Goal: Task Accomplishment & Management: Manage account settings

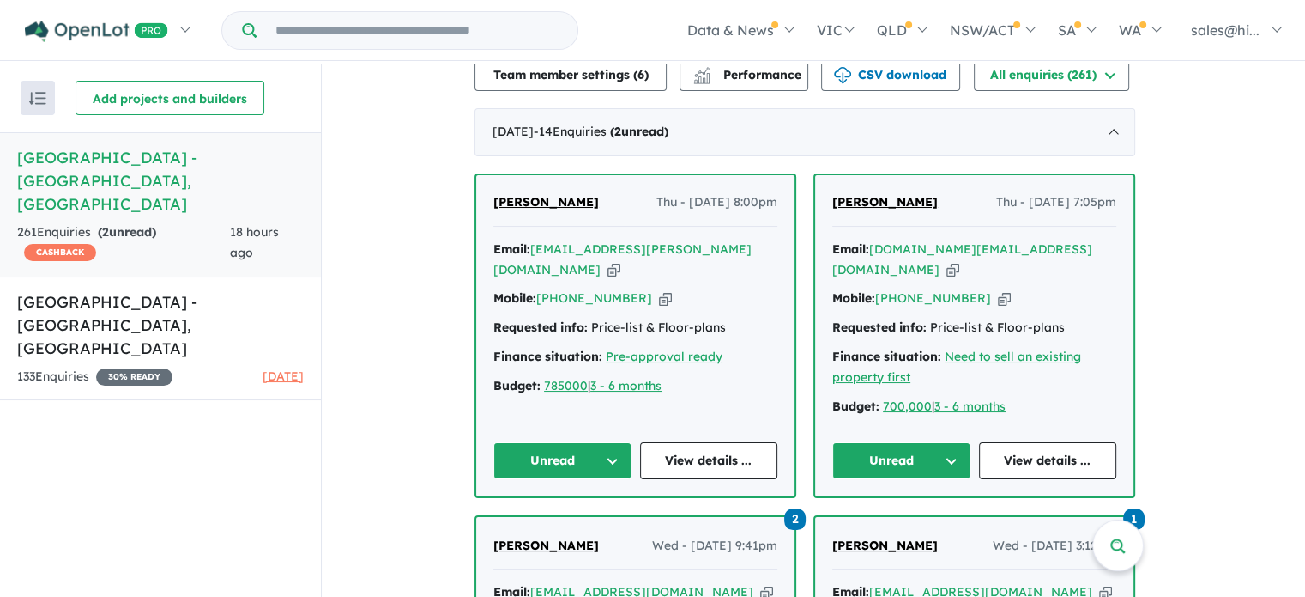
scroll to position [760, 0]
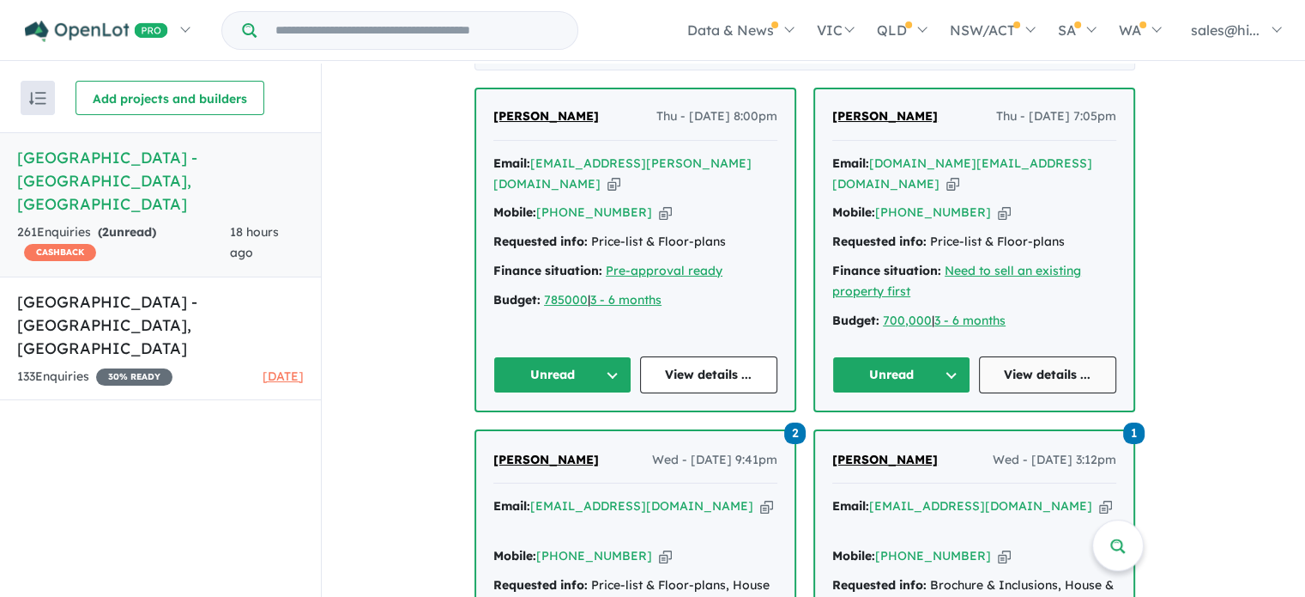
click at [1028, 366] on link "View details ..." at bounding box center [1048, 374] width 138 height 37
click at [966, 370] on button "Unread" at bounding box center [902, 374] width 138 height 37
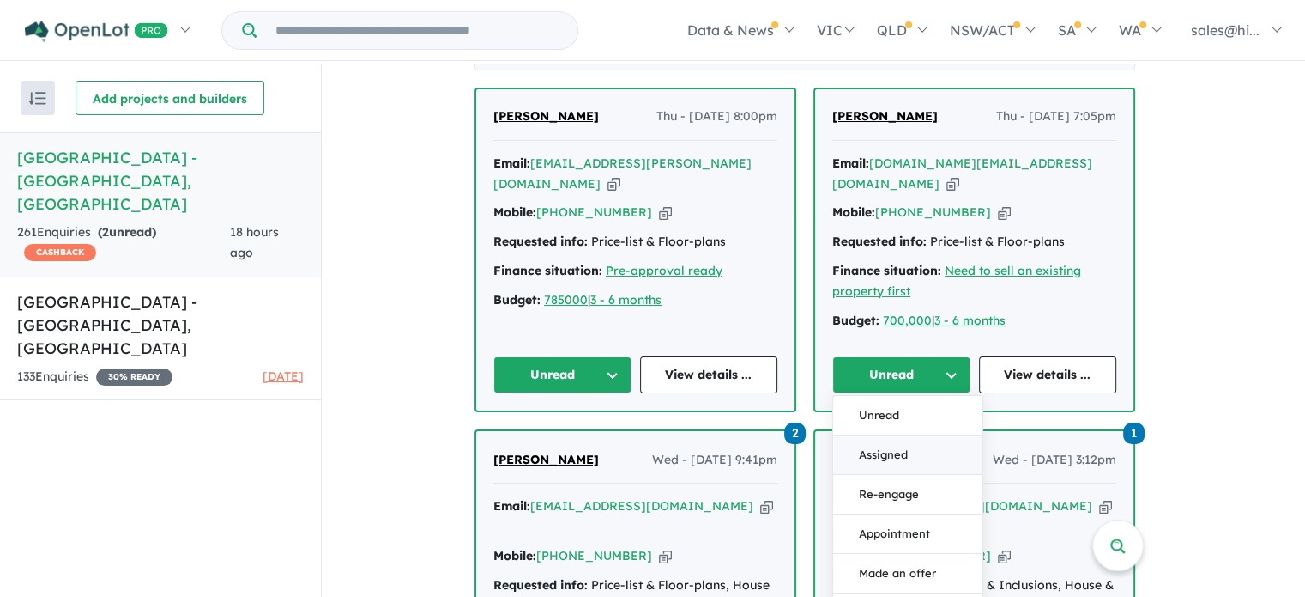
click at [932, 451] on button "Assigned" at bounding box center [907, 454] width 149 height 39
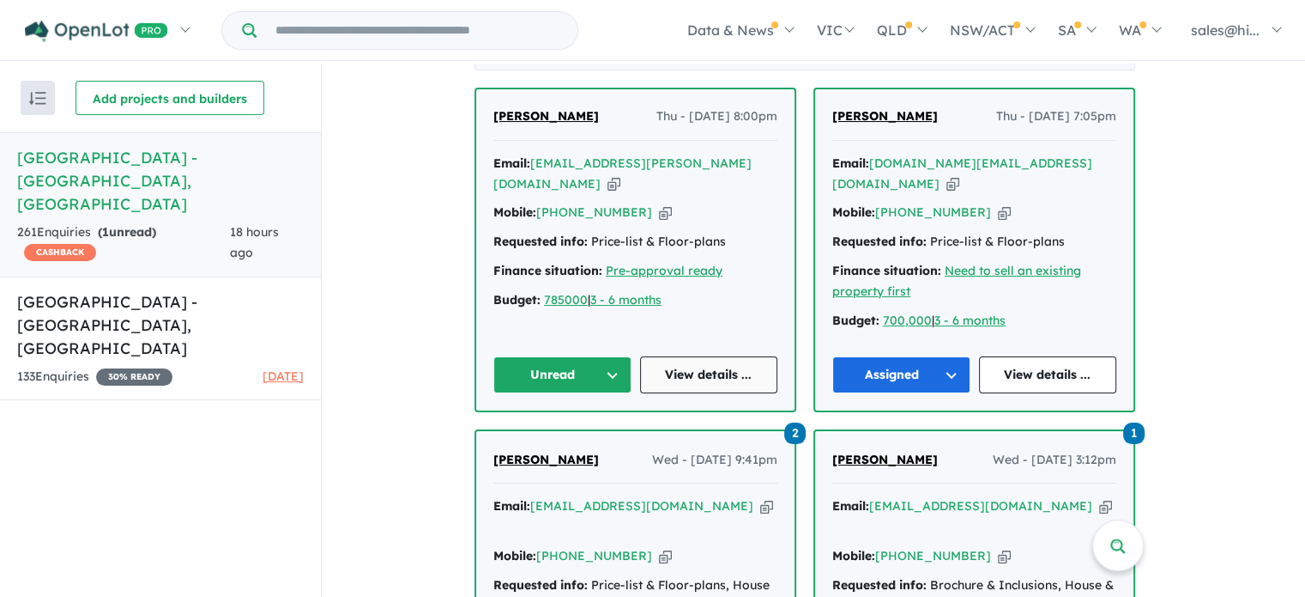
click at [702, 370] on link "View details ..." at bounding box center [709, 374] width 138 height 37
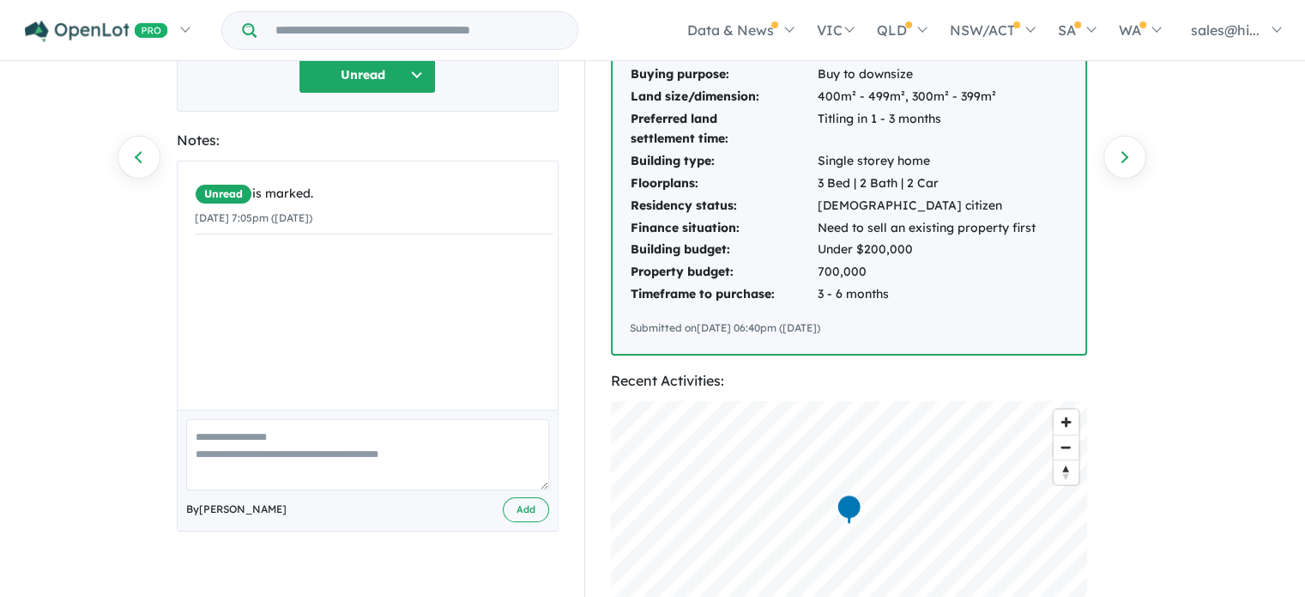
scroll to position [257, 0]
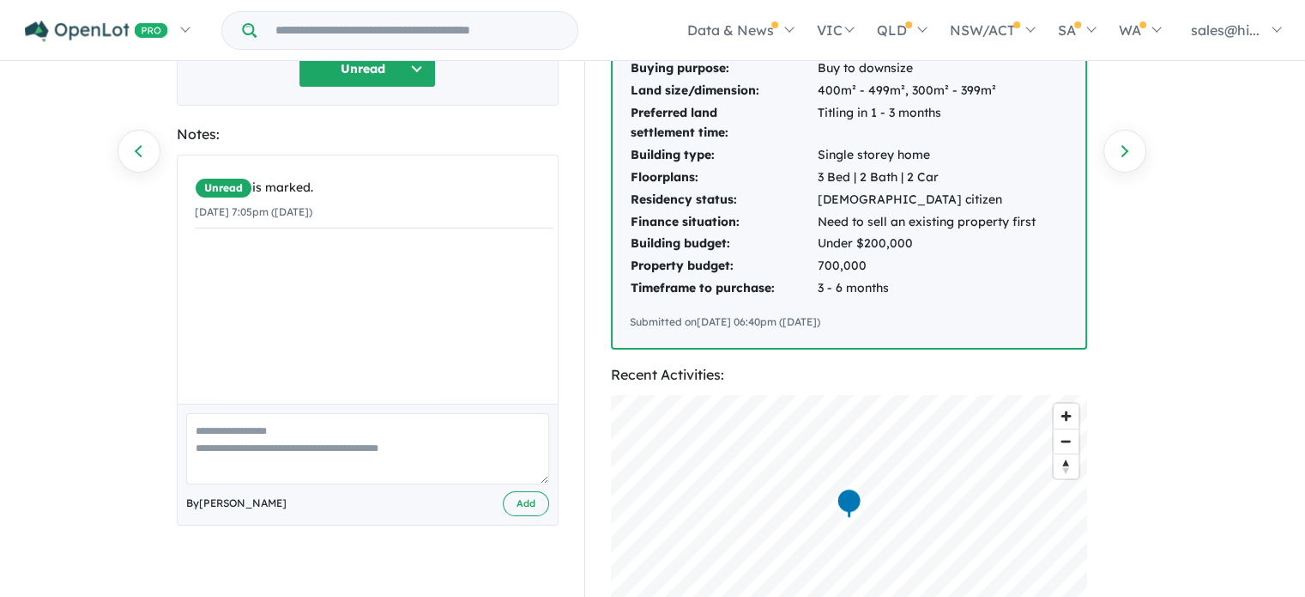
click at [336, 415] on textarea at bounding box center [367, 448] width 363 height 71
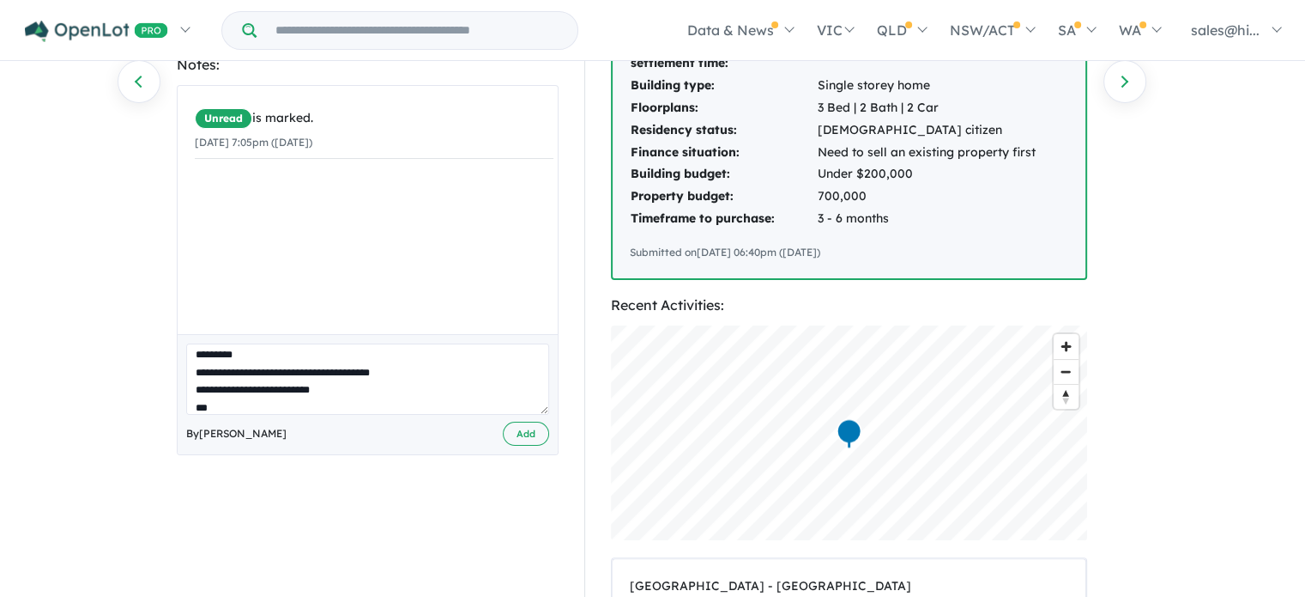
scroll to position [343, 0]
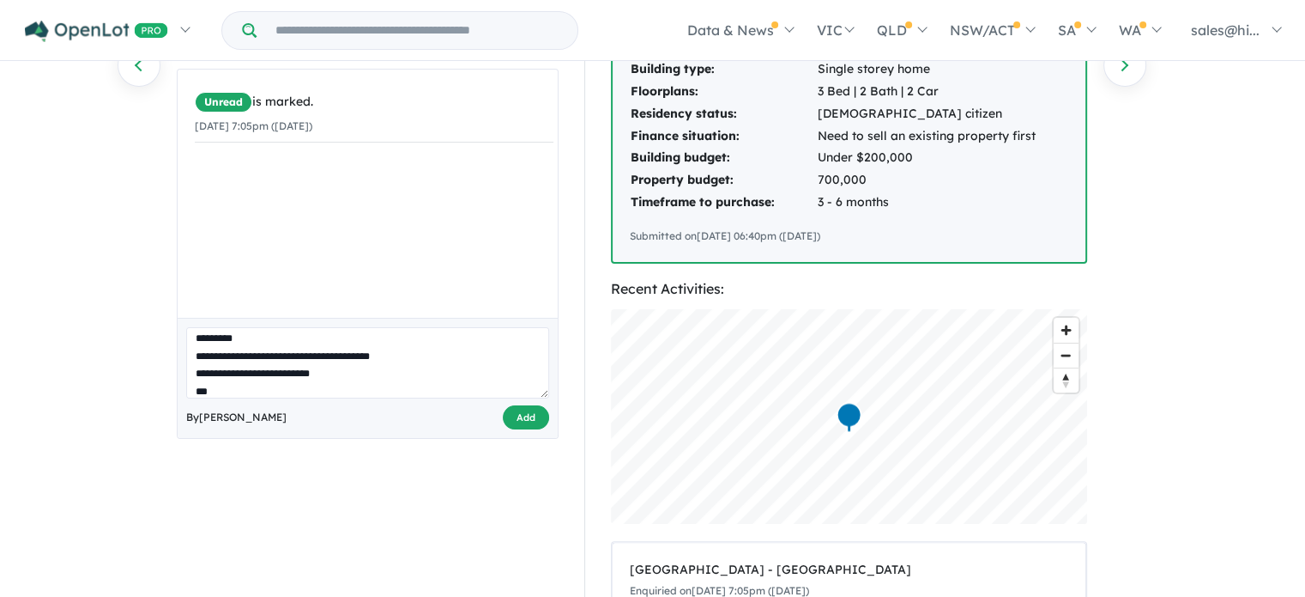
type textarea "**********"
click at [509, 405] on button "Add" at bounding box center [526, 417] width 46 height 25
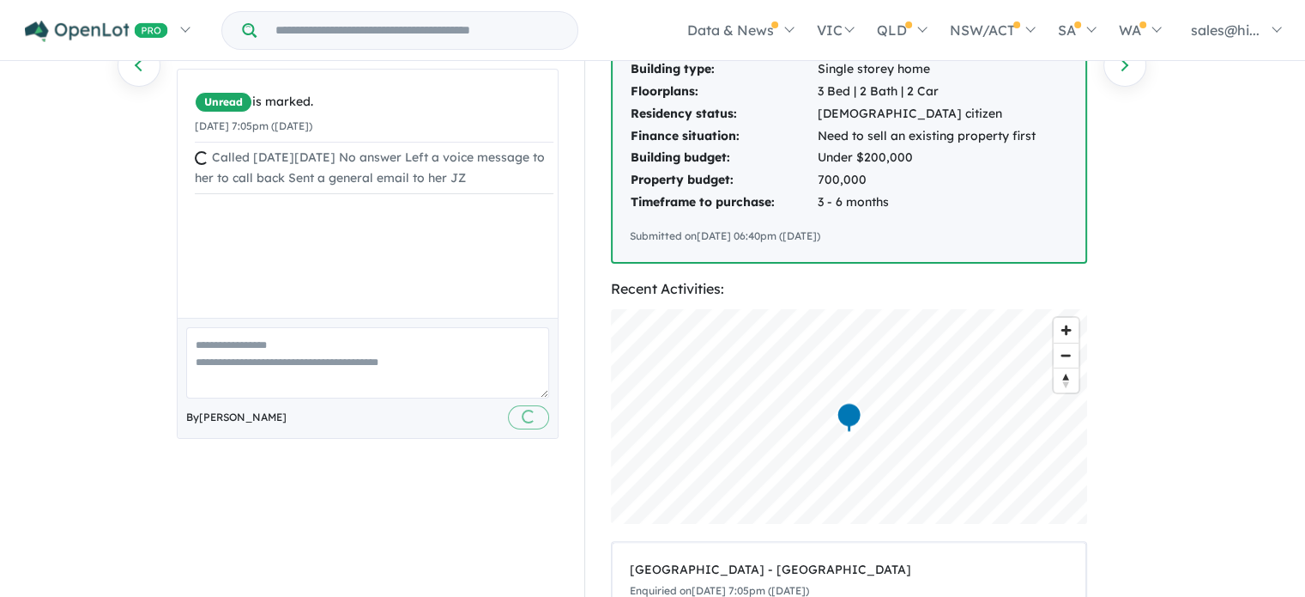
scroll to position [0, 0]
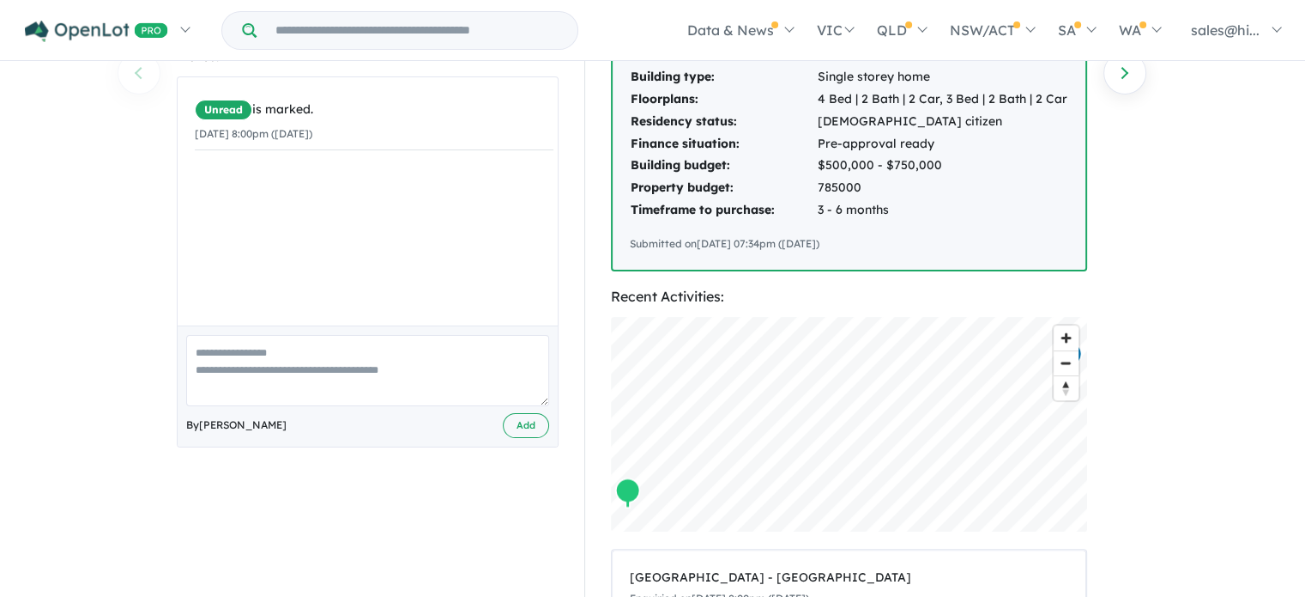
scroll to position [343, 0]
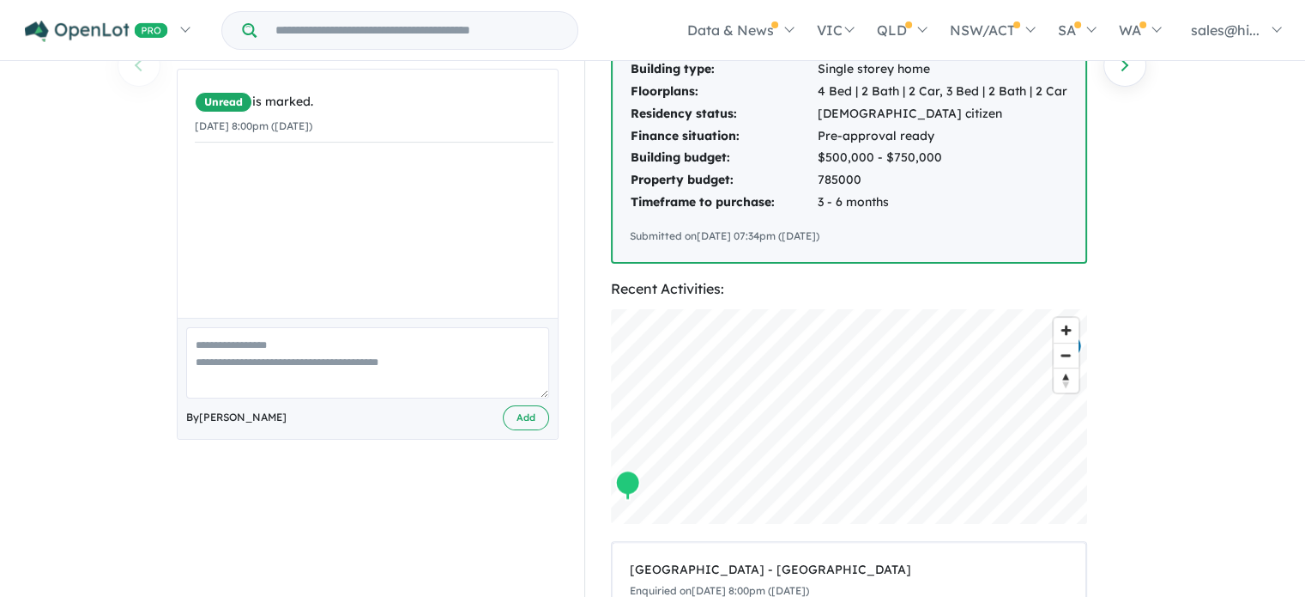
click at [417, 330] on textarea at bounding box center [367, 362] width 363 height 71
type textarea "**********"
click at [518, 407] on button "Add" at bounding box center [526, 417] width 46 height 25
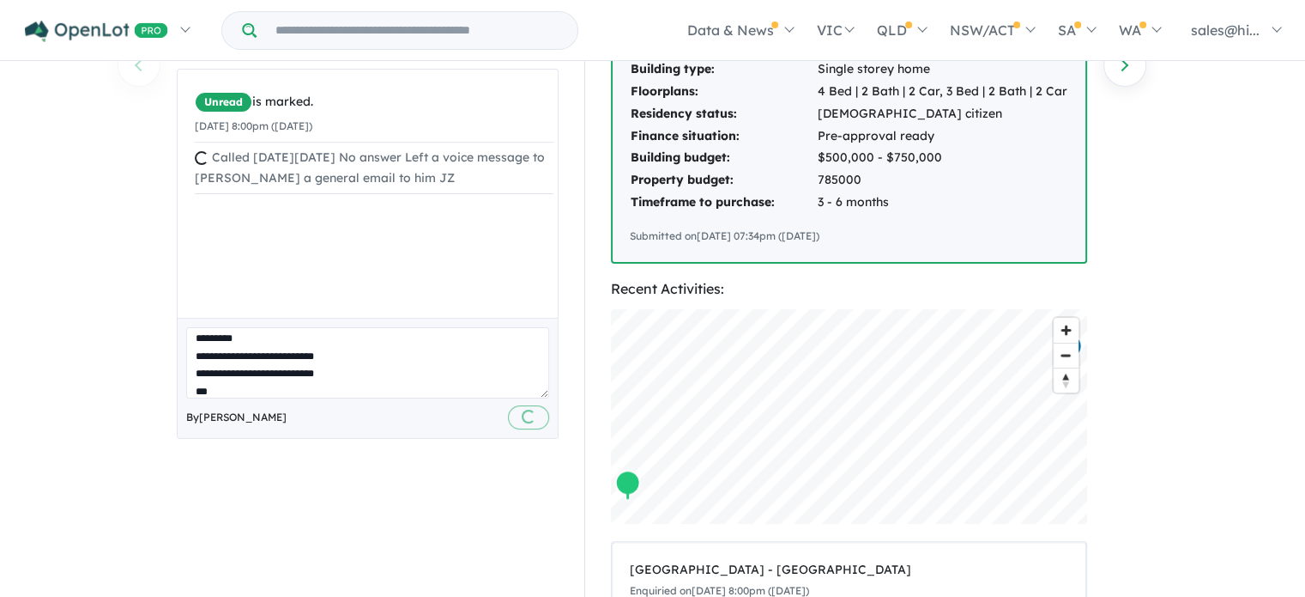
scroll to position [0, 0]
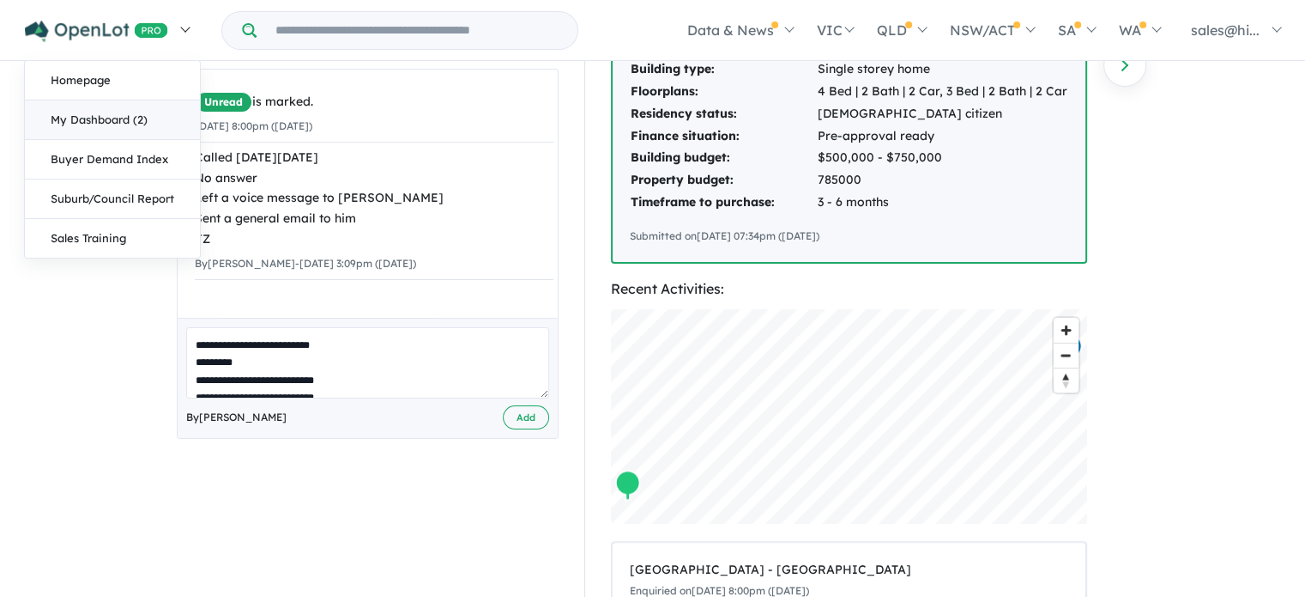
click at [141, 118] on link "My Dashboard (2)" at bounding box center [112, 119] width 175 height 39
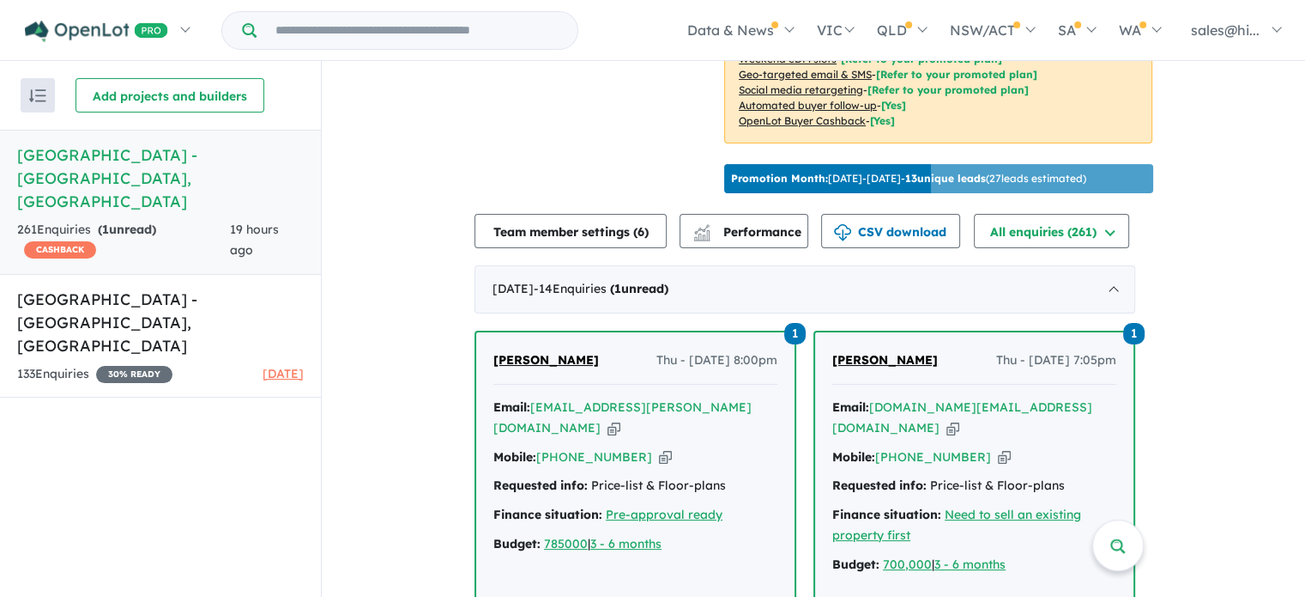
scroll to position [687, 0]
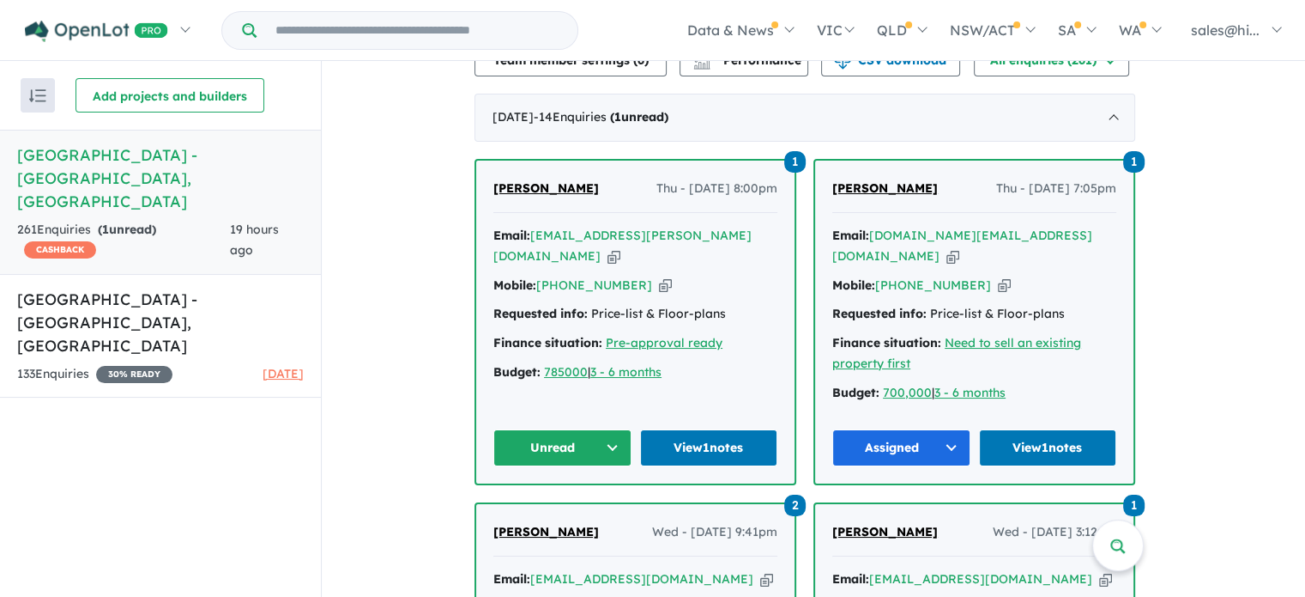
click at [615, 441] on button "Unread" at bounding box center [563, 447] width 138 height 37
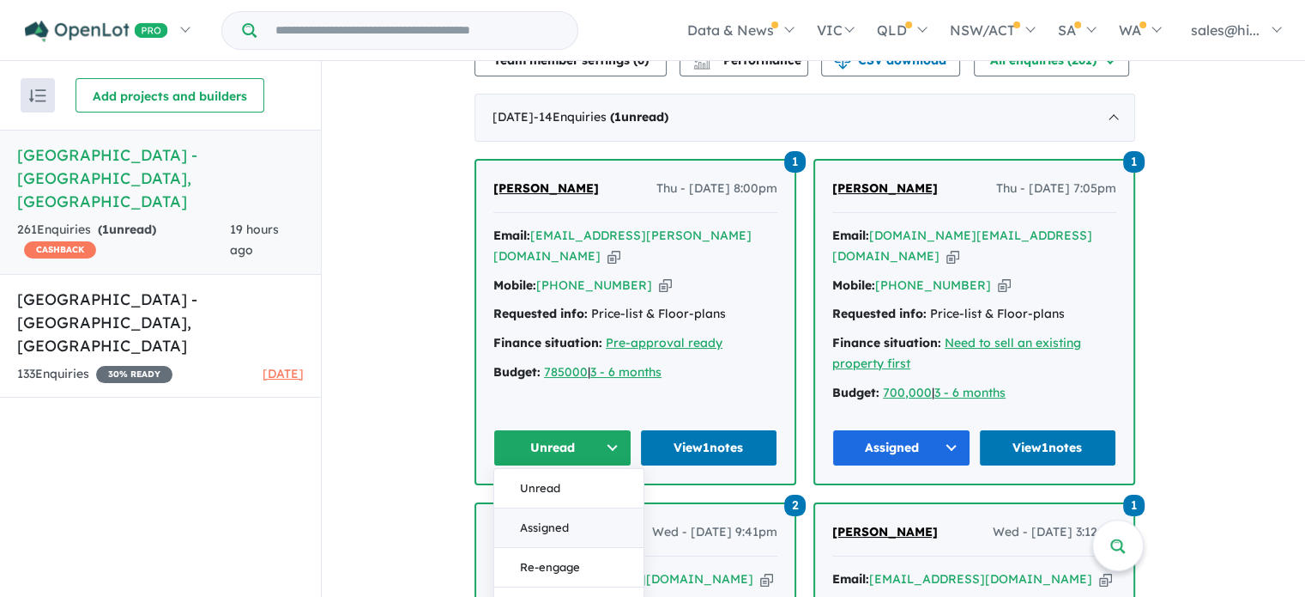
click at [578, 514] on button "Assigned" at bounding box center [568, 526] width 149 height 39
